Goal: Transaction & Acquisition: Download file/media

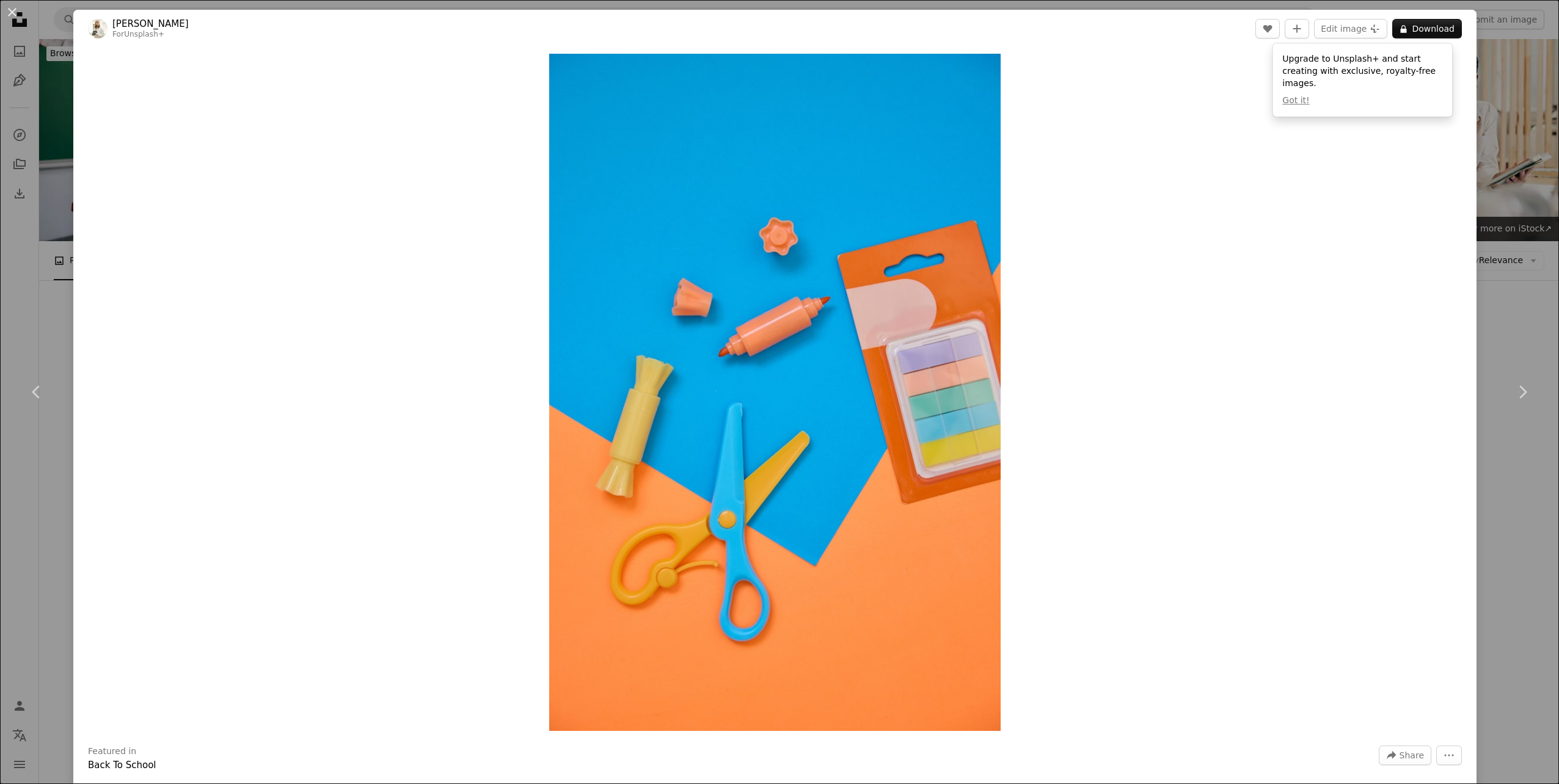
scroll to position [9308, 0]
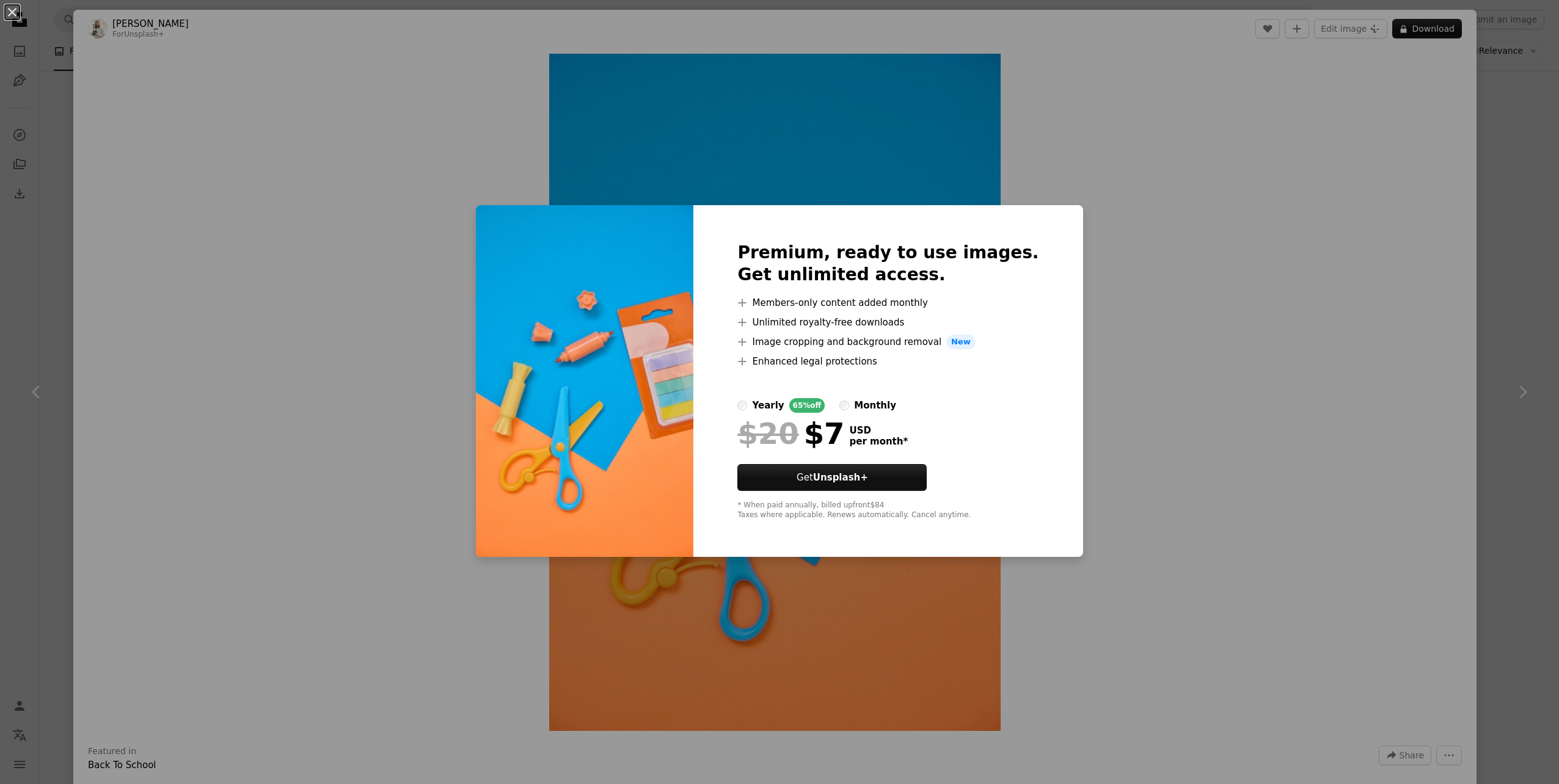
click at [1096, 301] on div "An X shape Premium, ready to use images. Get unlimited access. A plus sign Memb…" at bounding box center [779, 392] width 1559 height 784
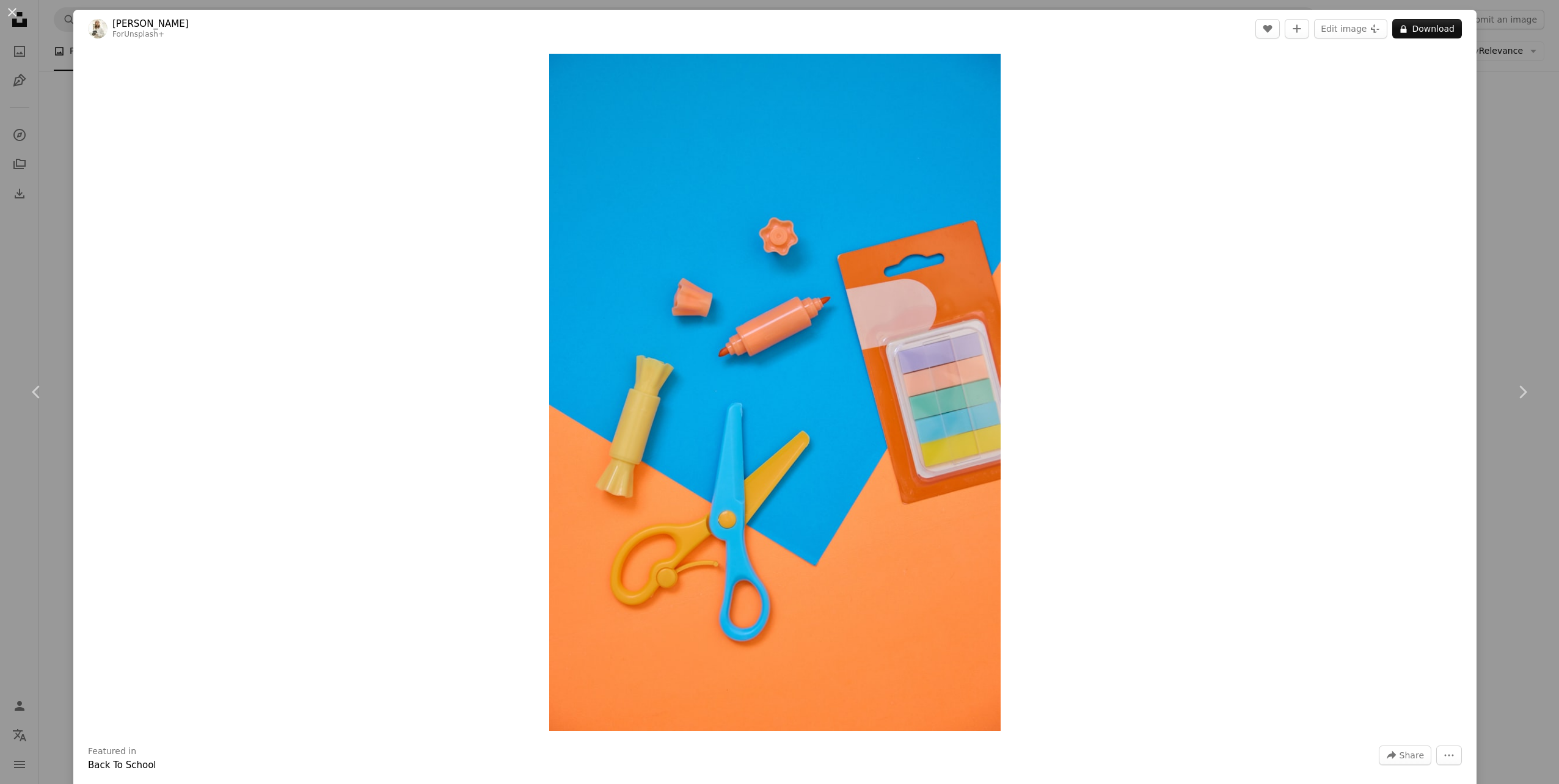
drag, startPoint x: 205, startPoint y: 73, endPoint x: 171, endPoint y: 219, distance: 149.9
click at [171, 219] on div "Zoom in" at bounding box center [775, 392] width 1403 height 689
click at [1080, 329] on div "Zoom in" at bounding box center [775, 392] width 1403 height 689
click at [1332, 137] on div "Zoom in" at bounding box center [775, 392] width 1403 height 689
drag, startPoint x: 1094, startPoint y: 27, endPoint x: 1067, endPoint y: 303, distance: 277.3
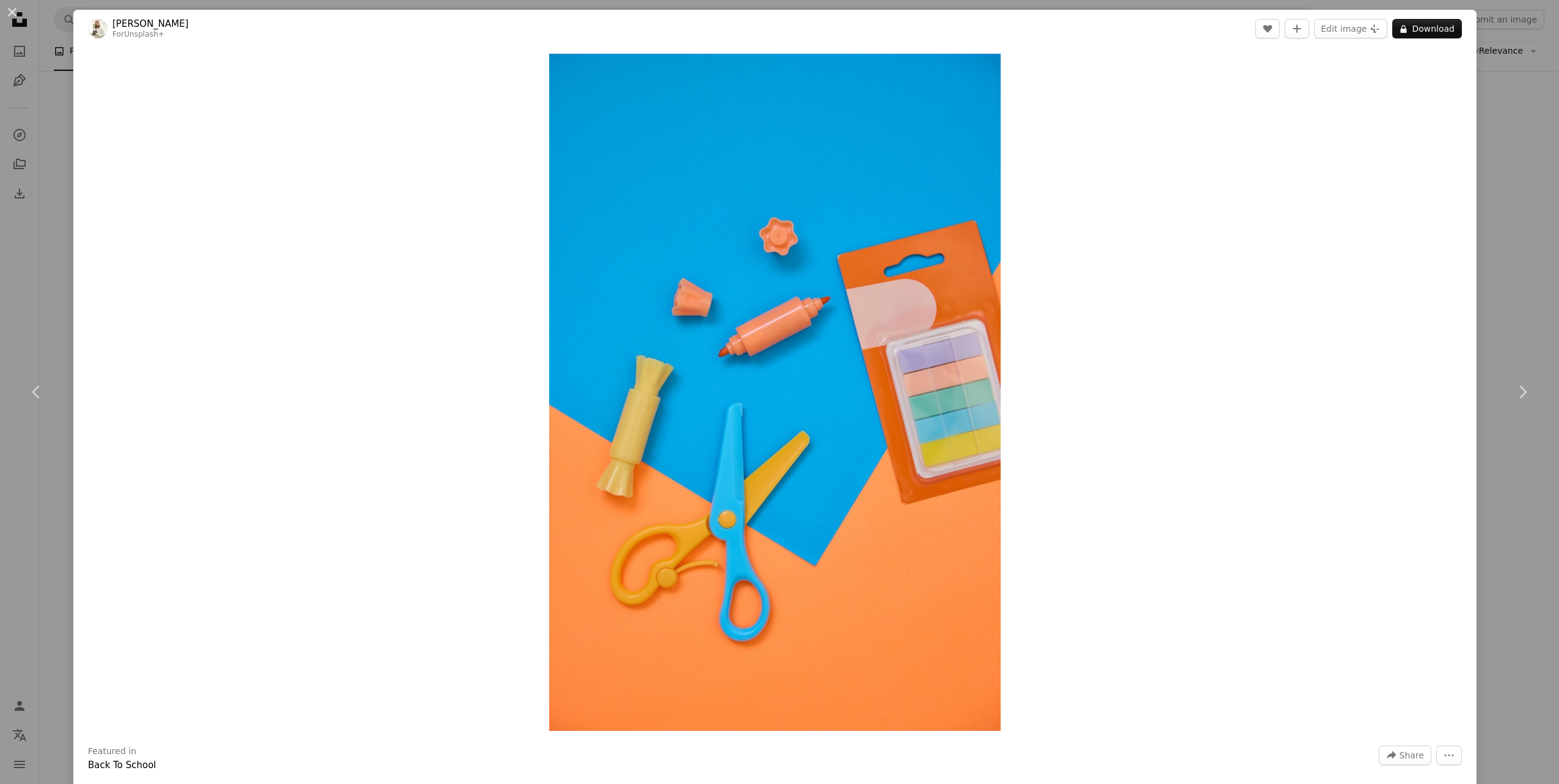
click at [1067, 303] on div "[PERSON_NAME] For Unsplash+ A heart A plus sign Edit image Plus sign for Unspla…" at bounding box center [775, 441] width 1403 height 863
click at [1501, 121] on div "An X shape Chevron left Chevron right [PERSON_NAME] For Unsplash+ A heart A plu…" at bounding box center [779, 392] width 1559 height 784
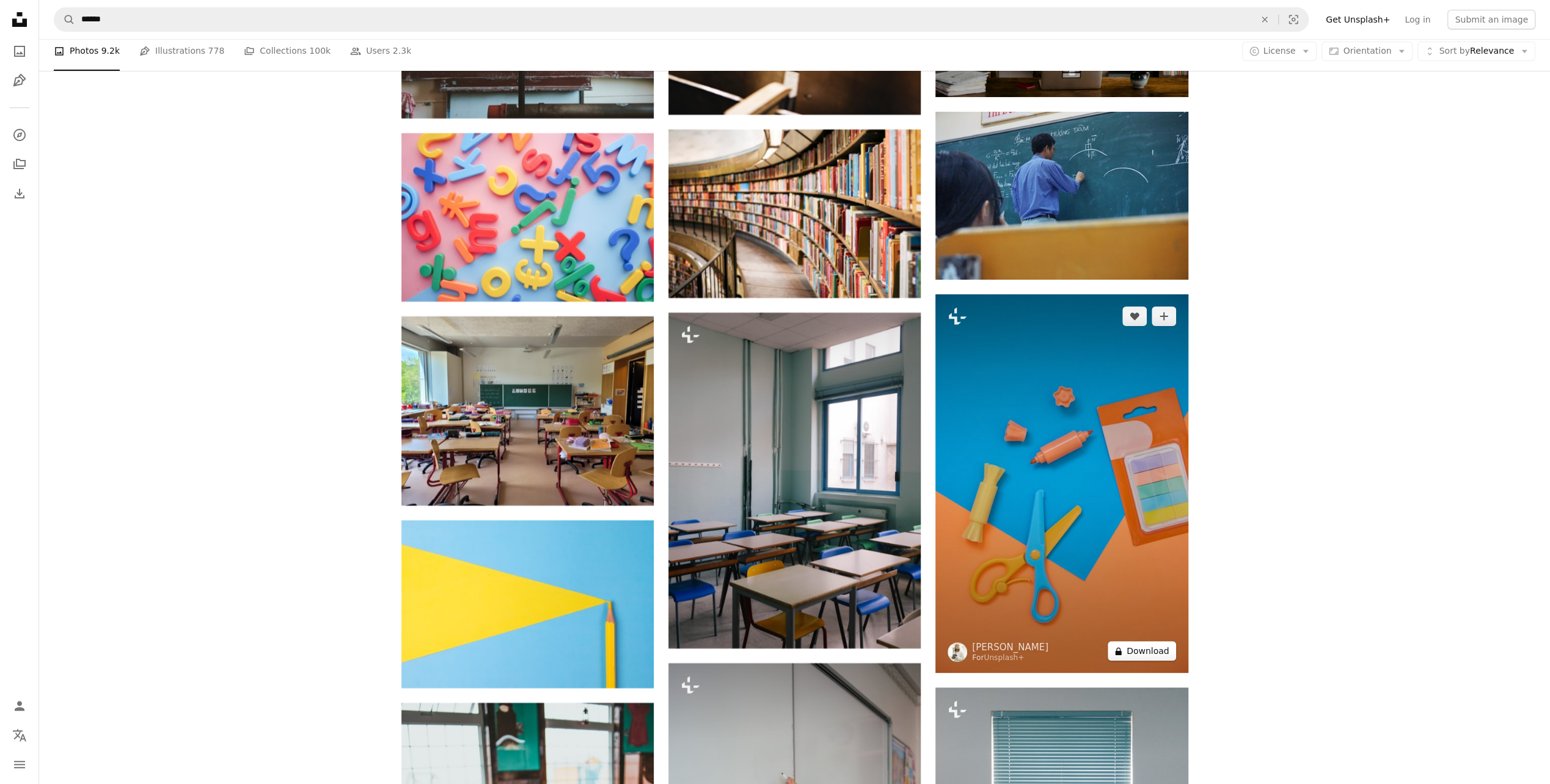
click at [1146, 658] on button "A lock Download" at bounding box center [1141, 651] width 68 height 19
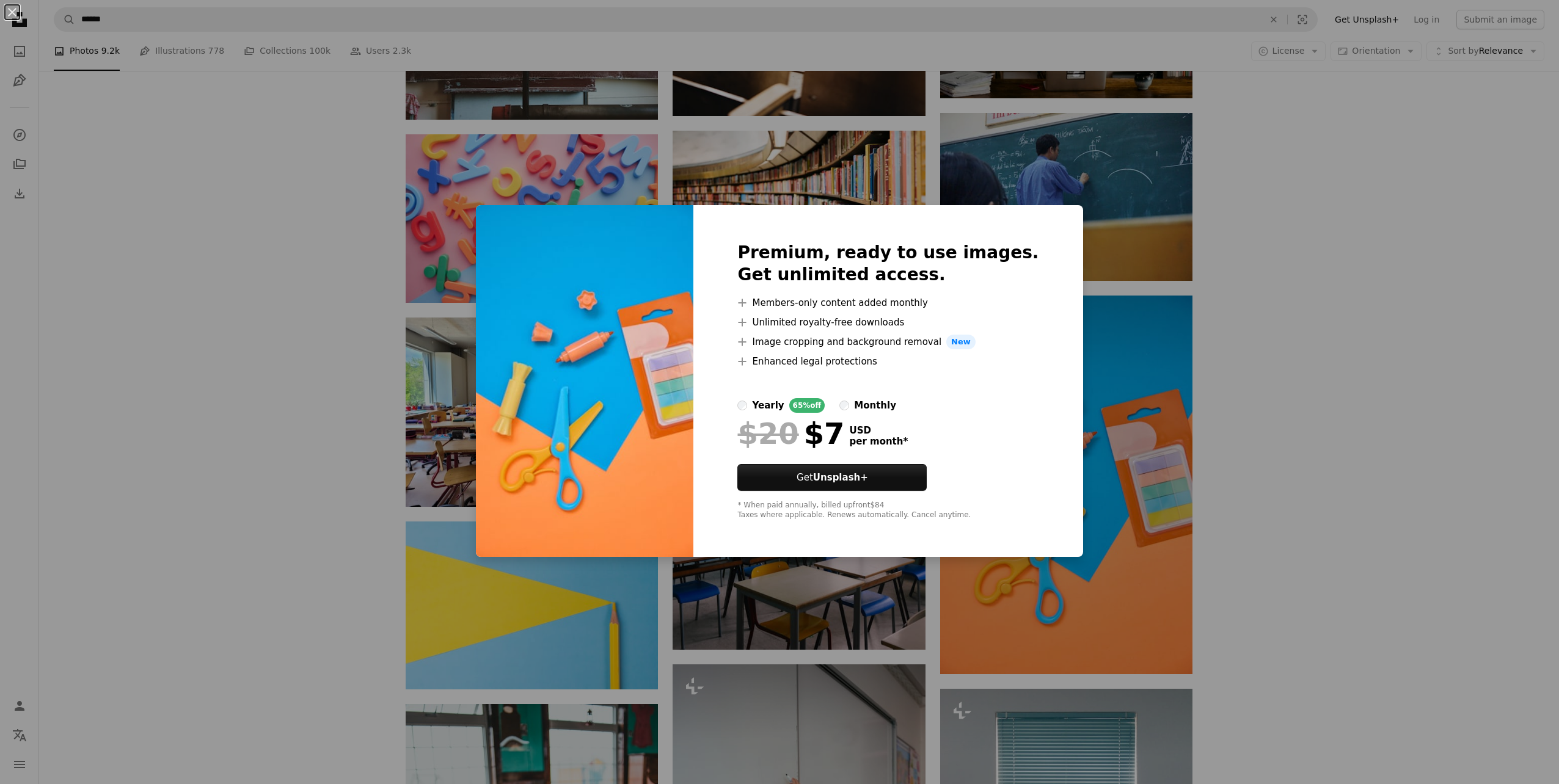
click at [1266, 554] on div "An X shape Premium, ready to use images. Get unlimited access. A plus sign Memb…" at bounding box center [779, 392] width 1559 height 784
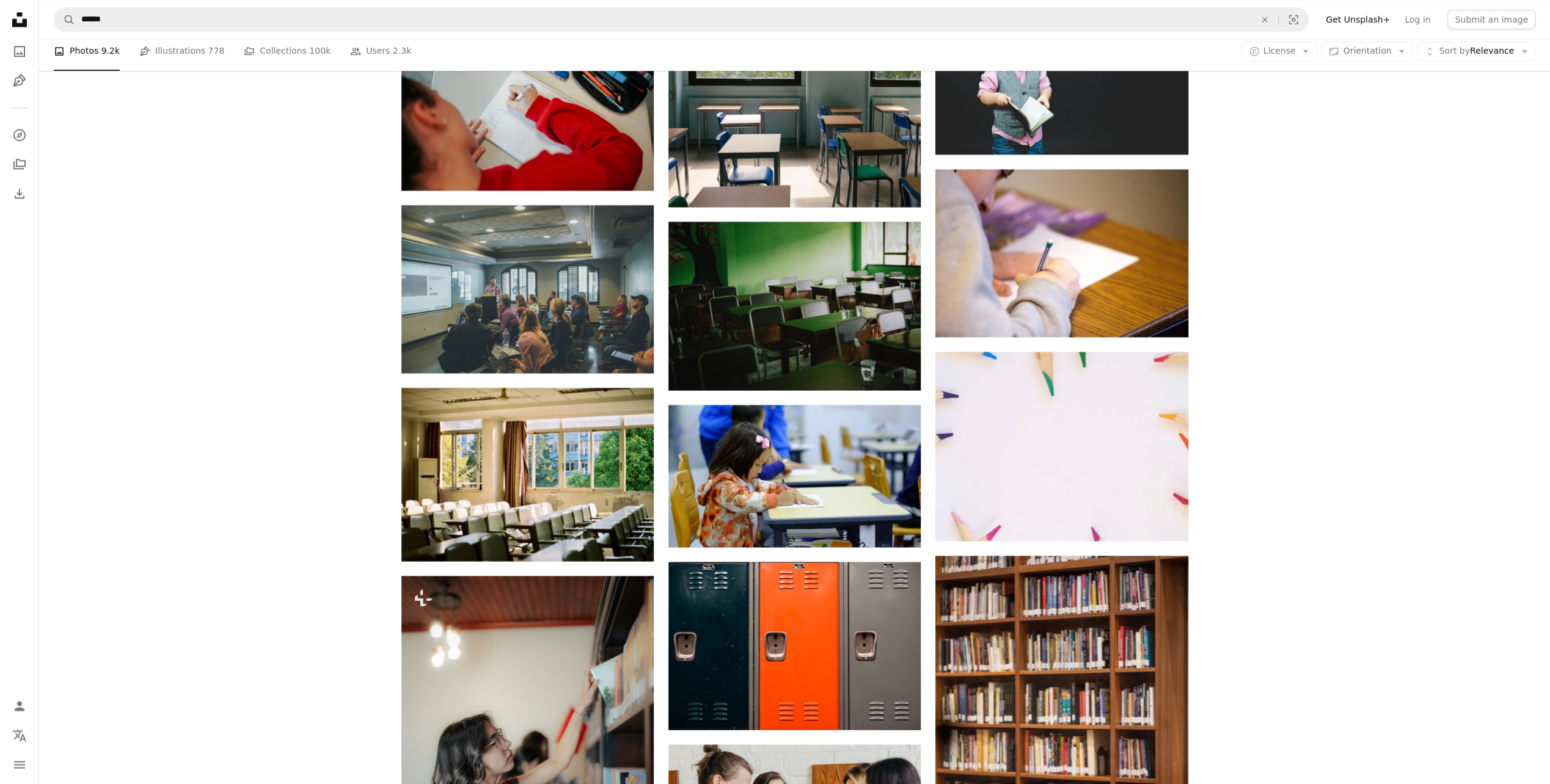
scroll to position [10896, 0]
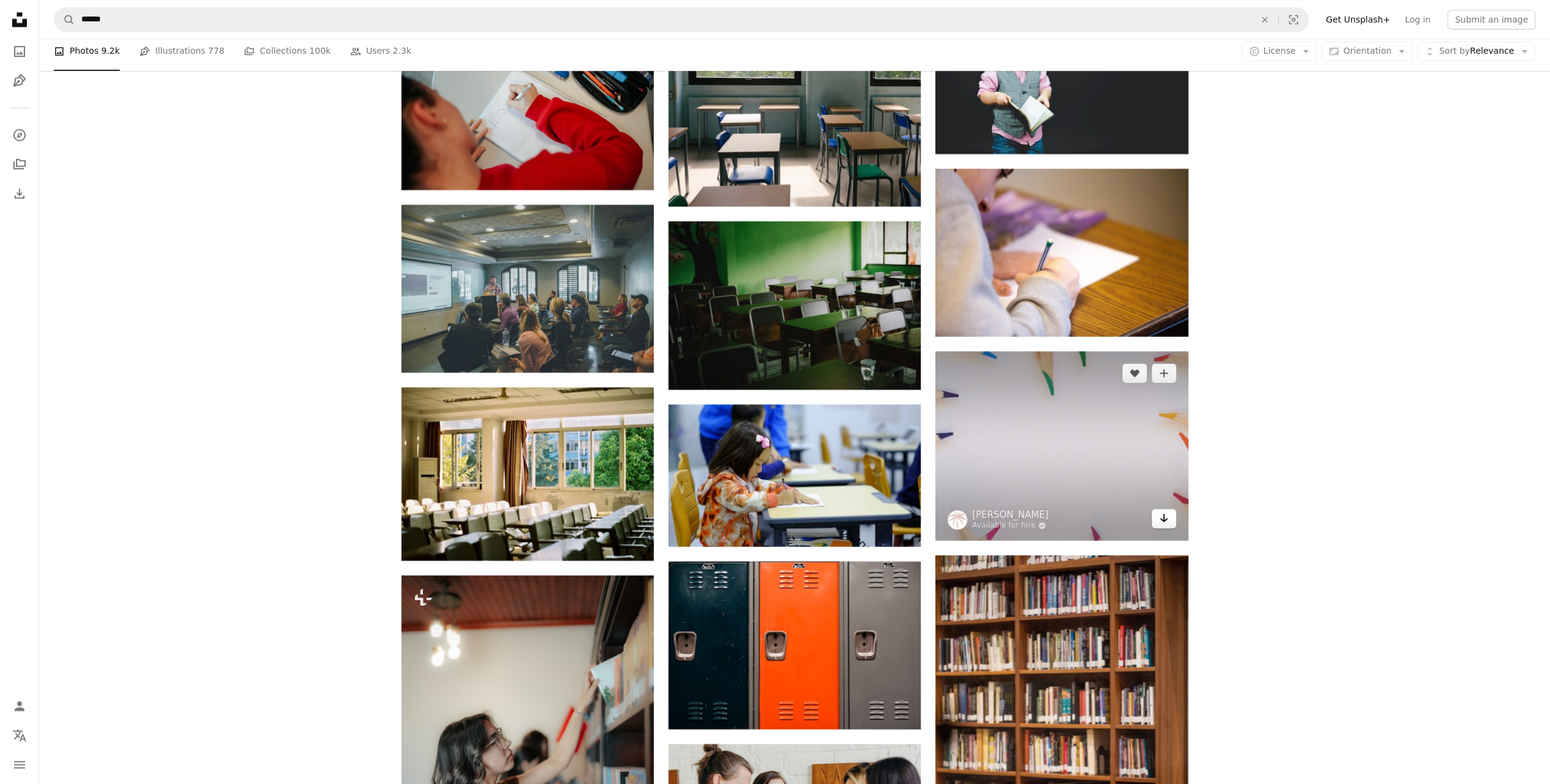
click at [1154, 518] on link "Arrow pointing down" at bounding box center [1164, 518] width 25 height 19
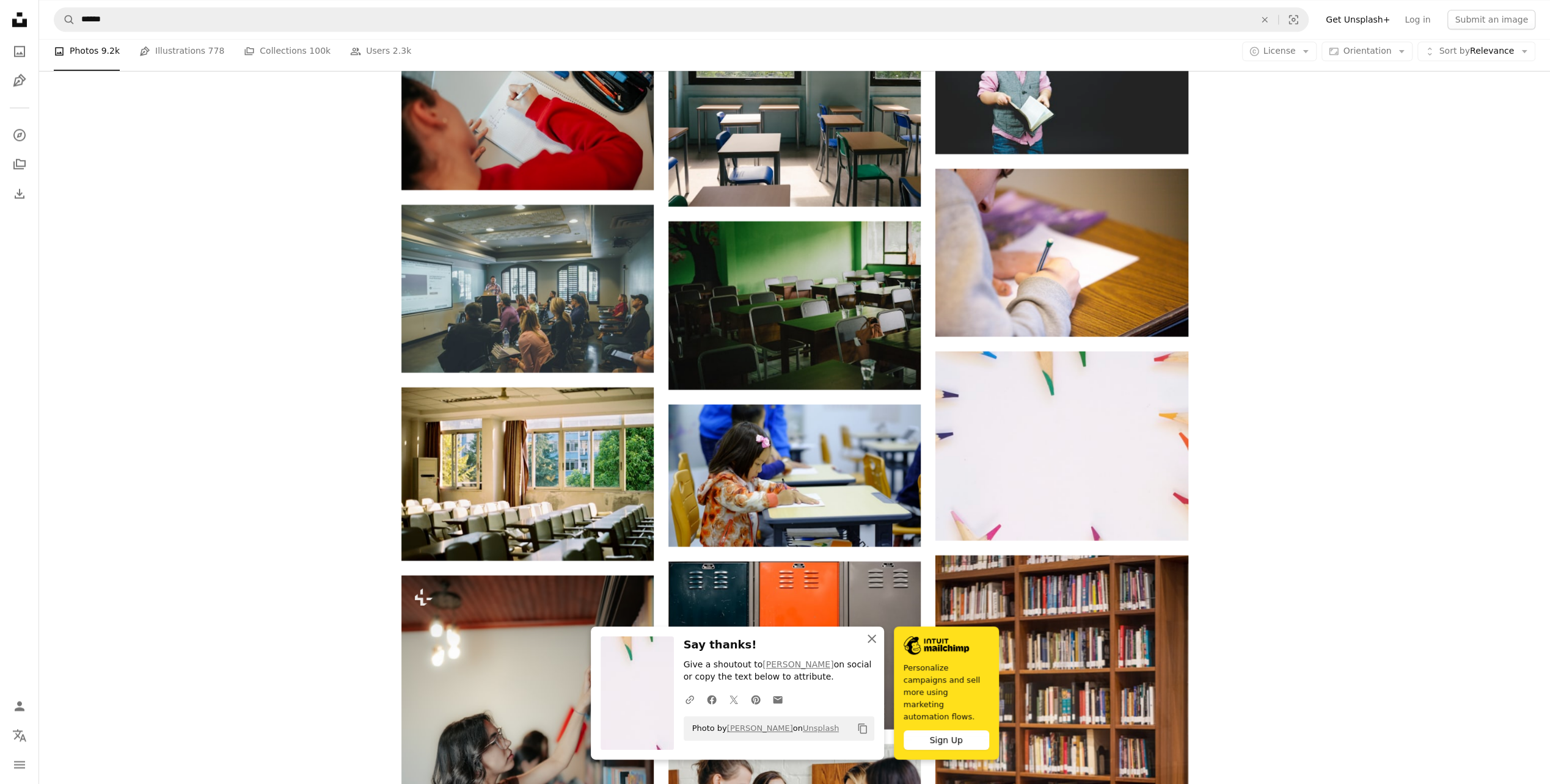
click at [871, 646] on icon "An X shape" at bounding box center [871, 639] width 15 height 15
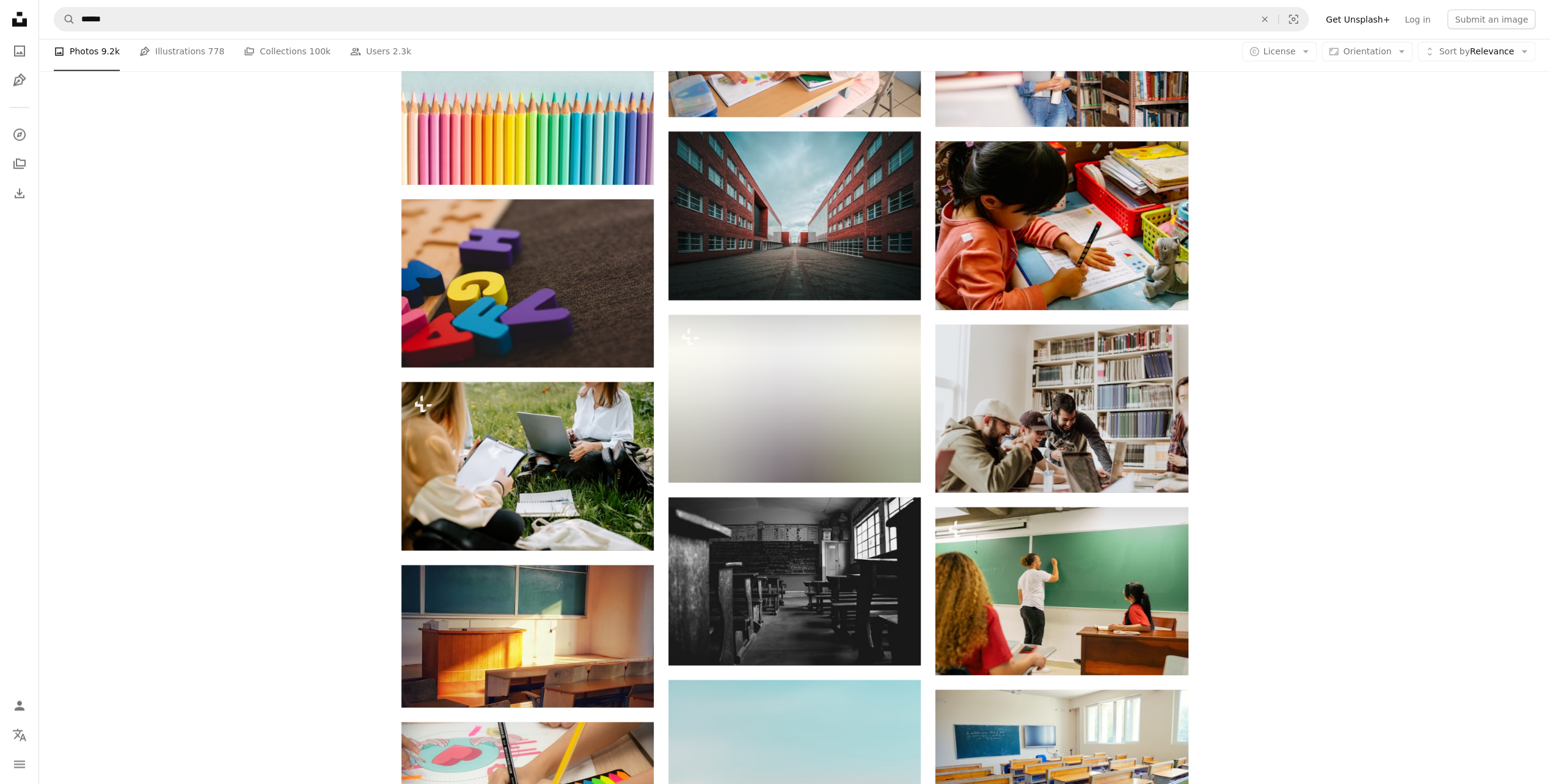
scroll to position [16574, 0]
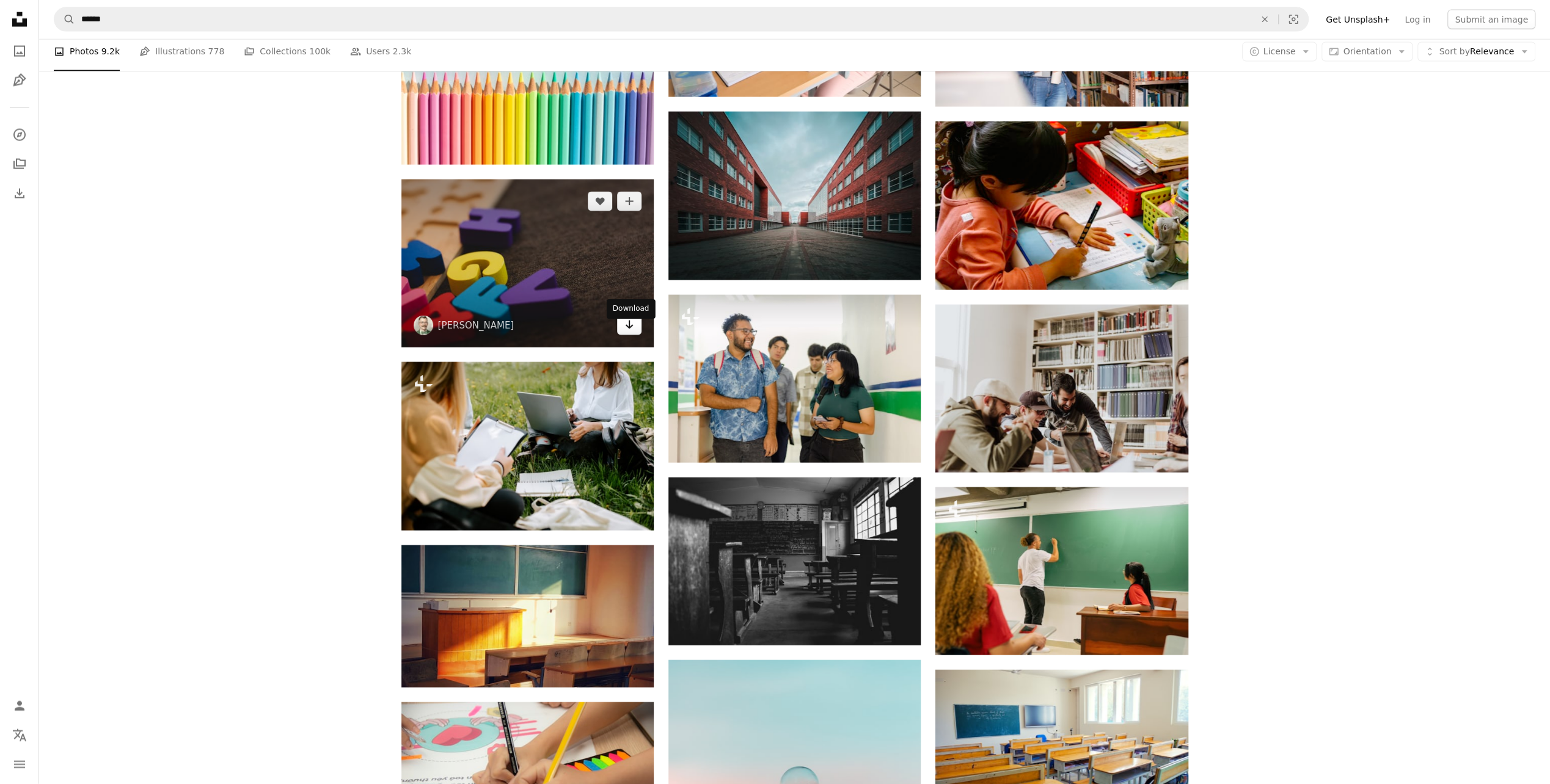
click at [628, 329] on icon "Download" at bounding box center [629, 324] width 8 height 8
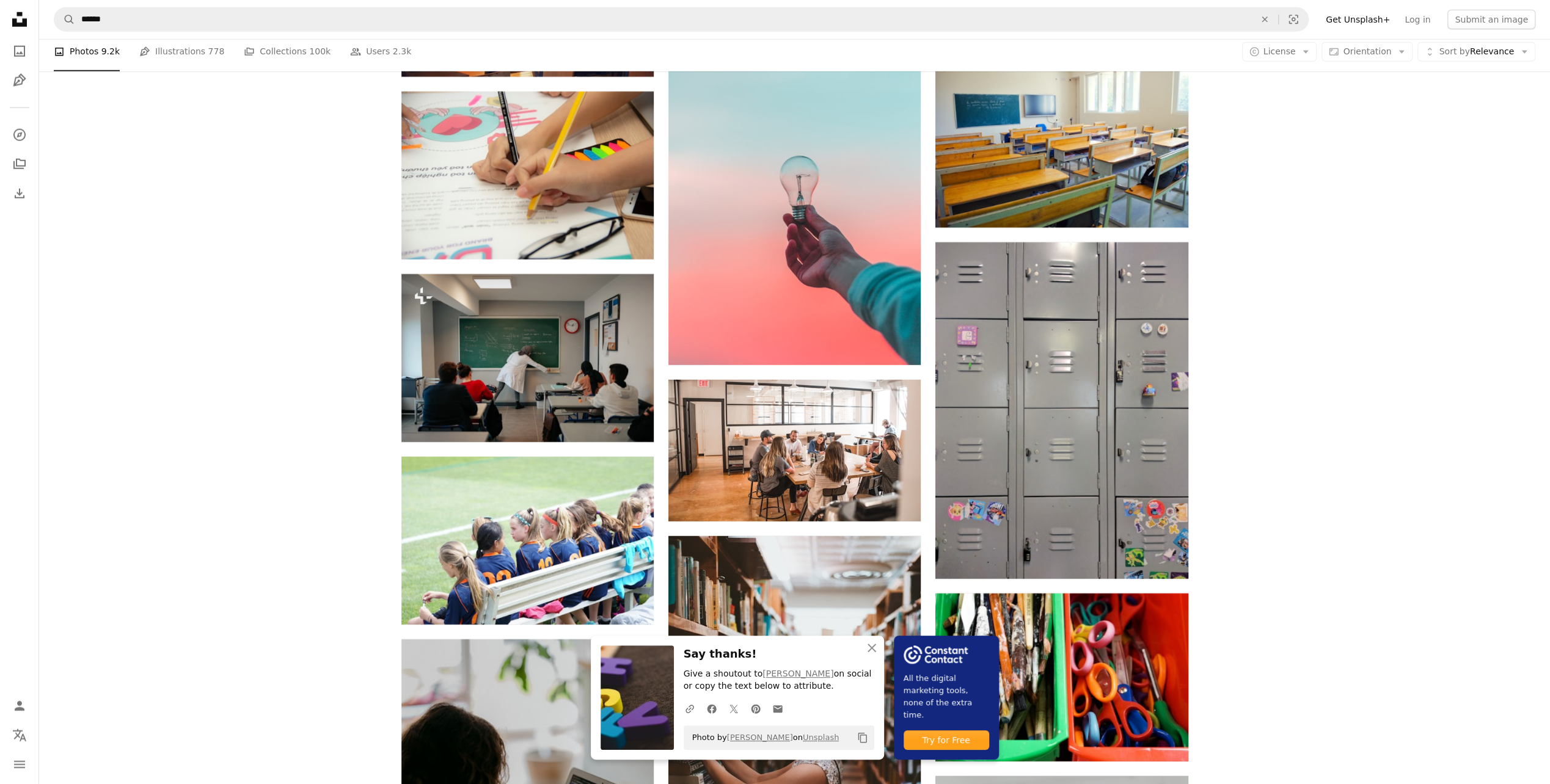
scroll to position [17551, 0]
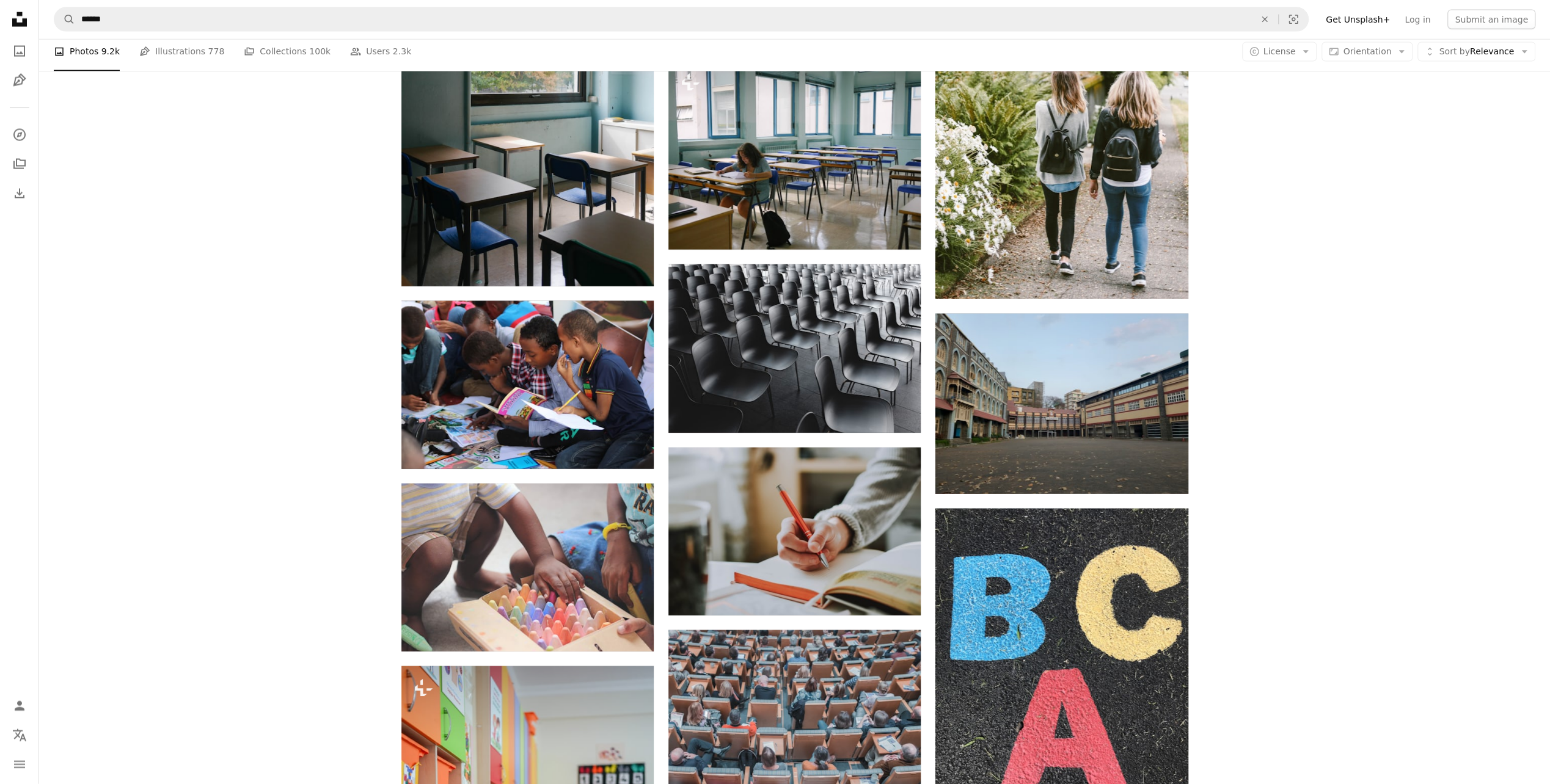
scroll to position [21215, 0]
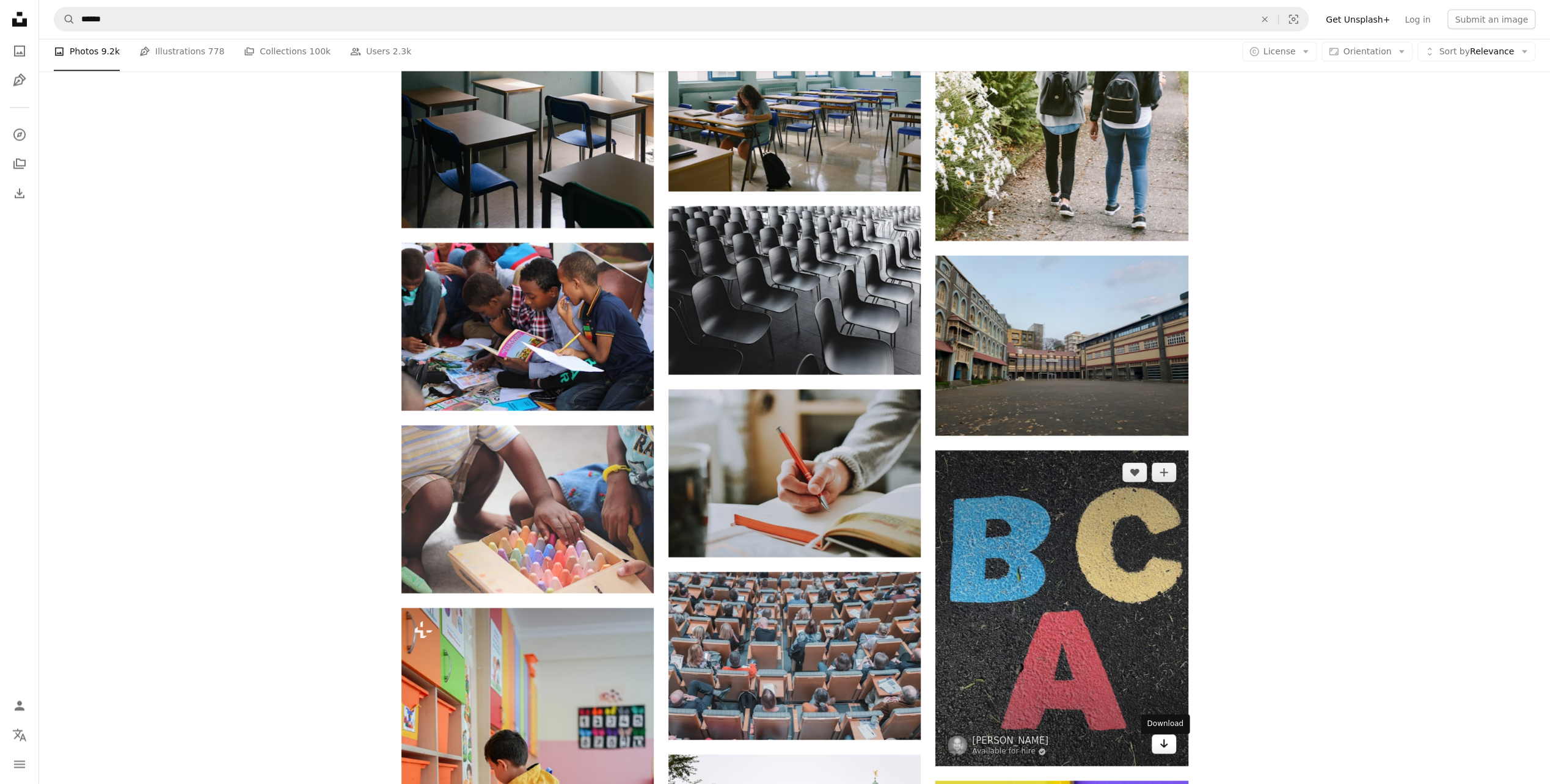
click at [1159, 751] on icon "Arrow pointing down" at bounding box center [1163, 744] width 10 height 15
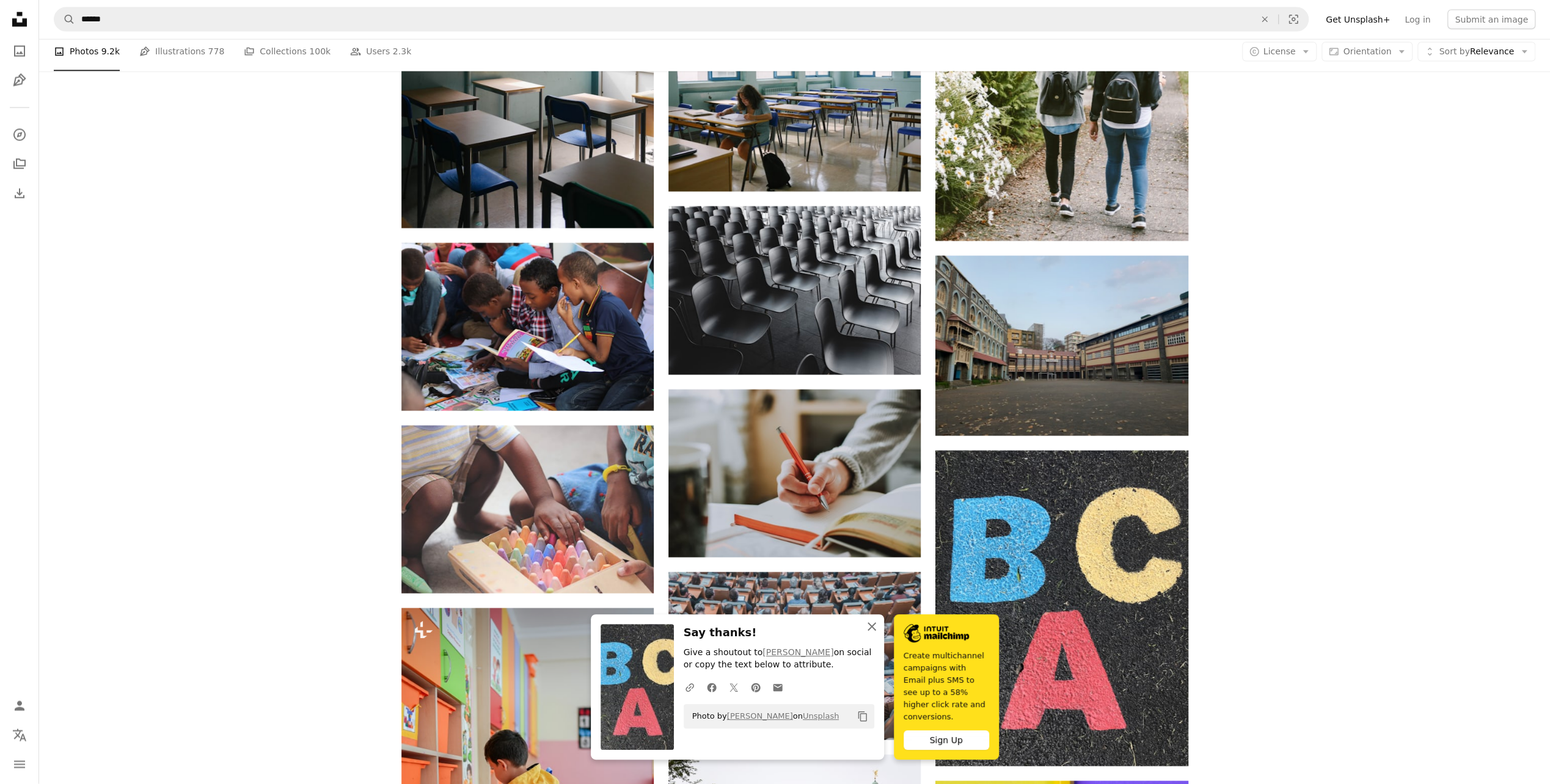
click at [874, 634] on icon "An X shape" at bounding box center [871, 626] width 15 height 15
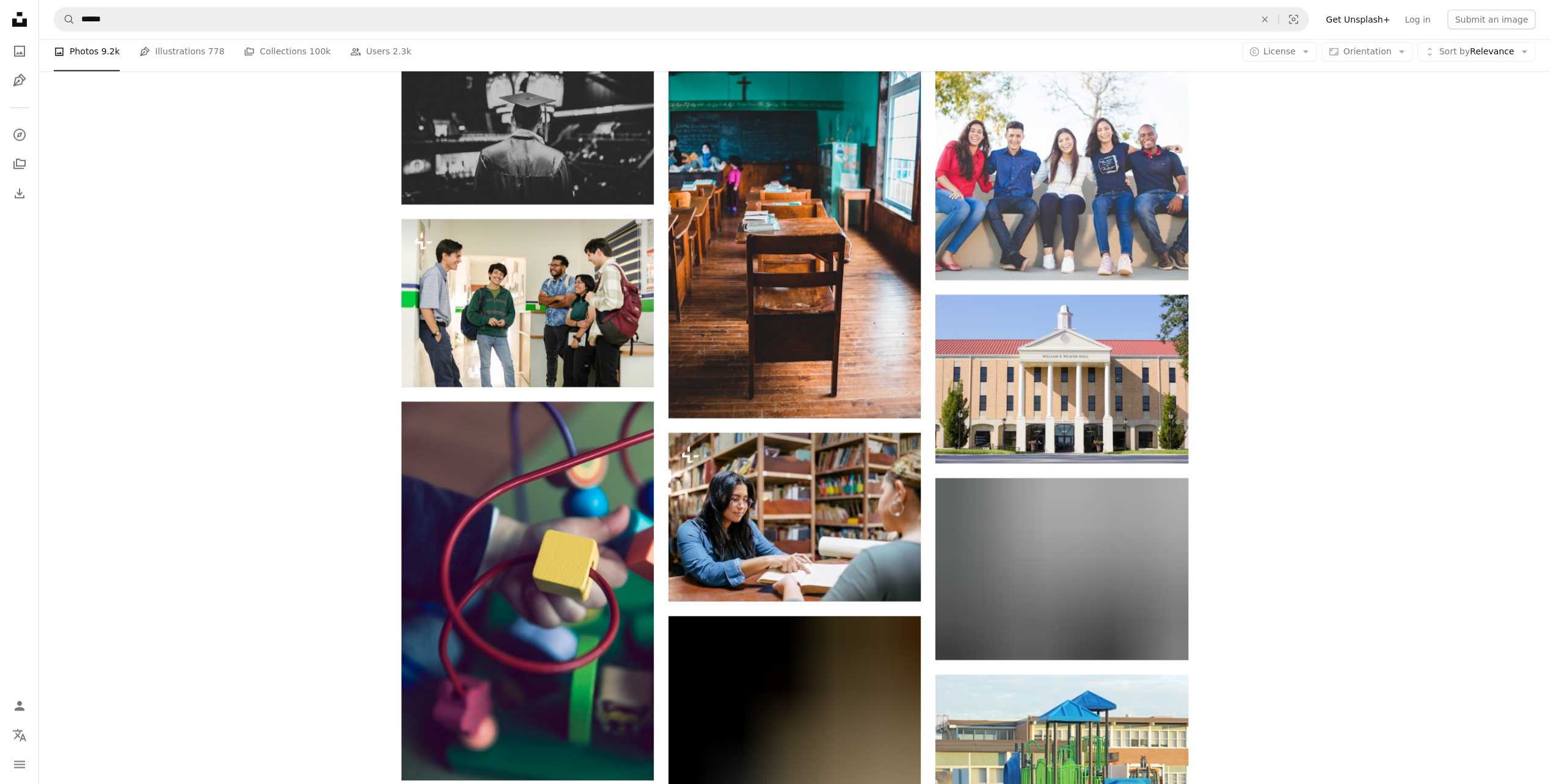
scroll to position [27261, 0]
